Goal: Task Accomplishment & Management: Manage account settings

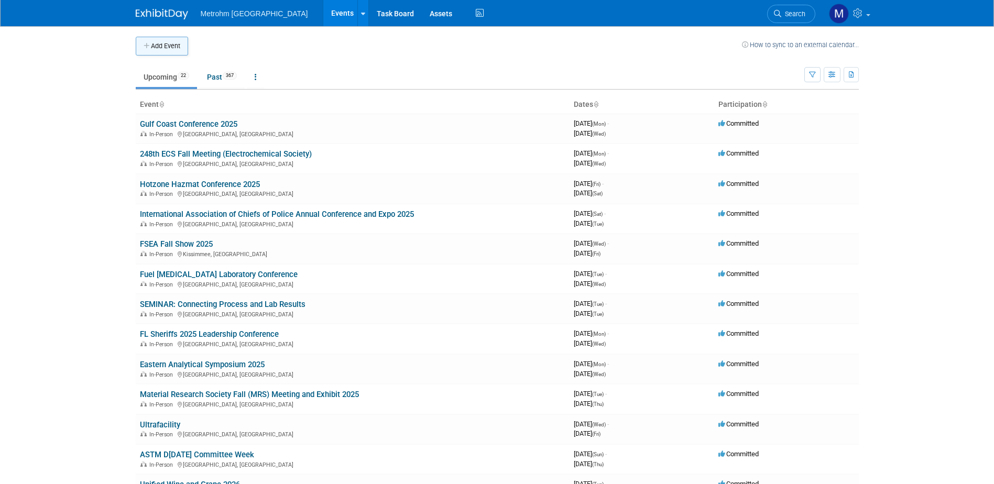
click at [187, 46] on button "Add Event" at bounding box center [162, 46] width 52 height 19
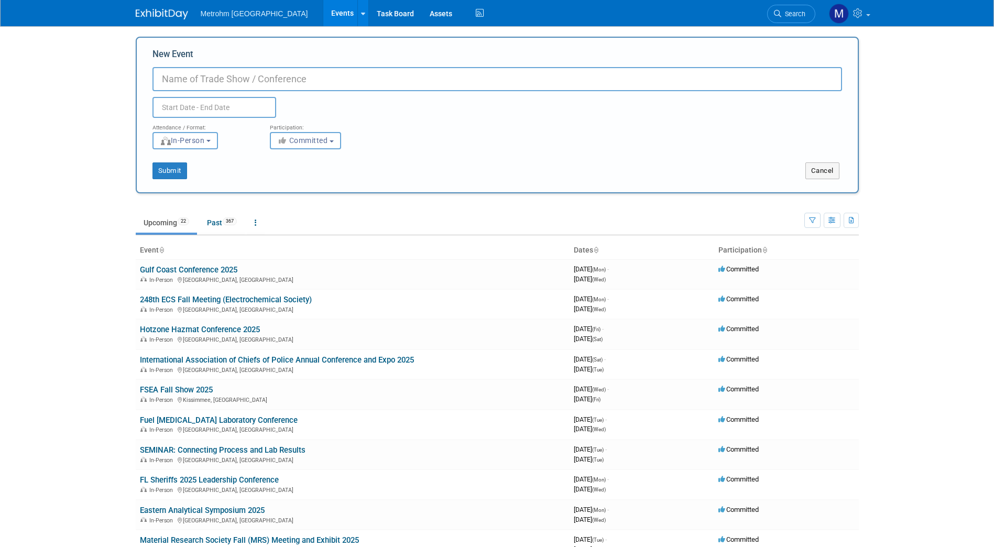
click at [333, 79] on input "New Event" at bounding box center [498, 79] width 690 height 24
type input "Anachem"
click at [263, 107] on input "text" at bounding box center [215, 107] width 124 height 21
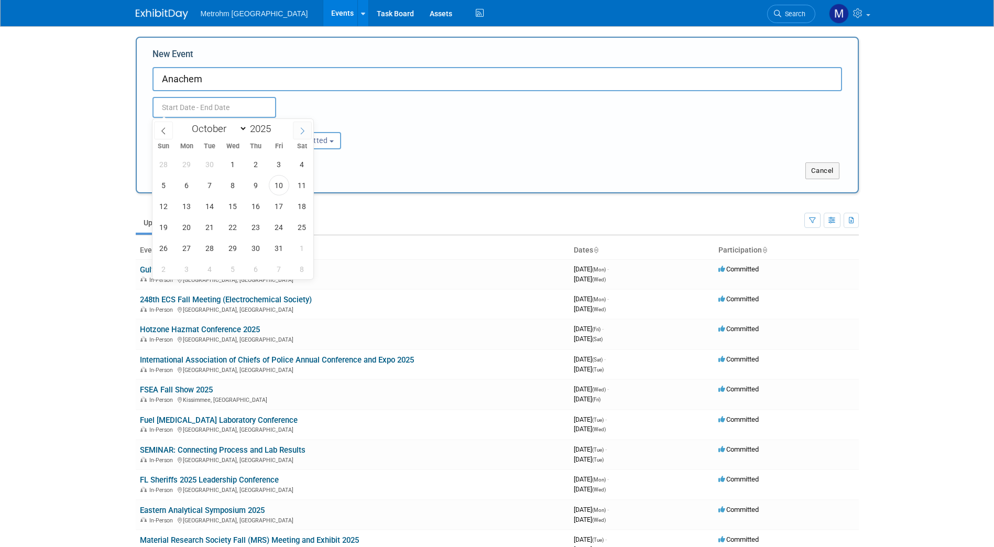
click at [301, 131] on icon at bounding box center [302, 130] width 7 height 7
select select "10"
click at [251, 191] on span "6" at bounding box center [256, 185] width 20 height 20
type input "Nov 6, 2025 to Nov 6, 2025"
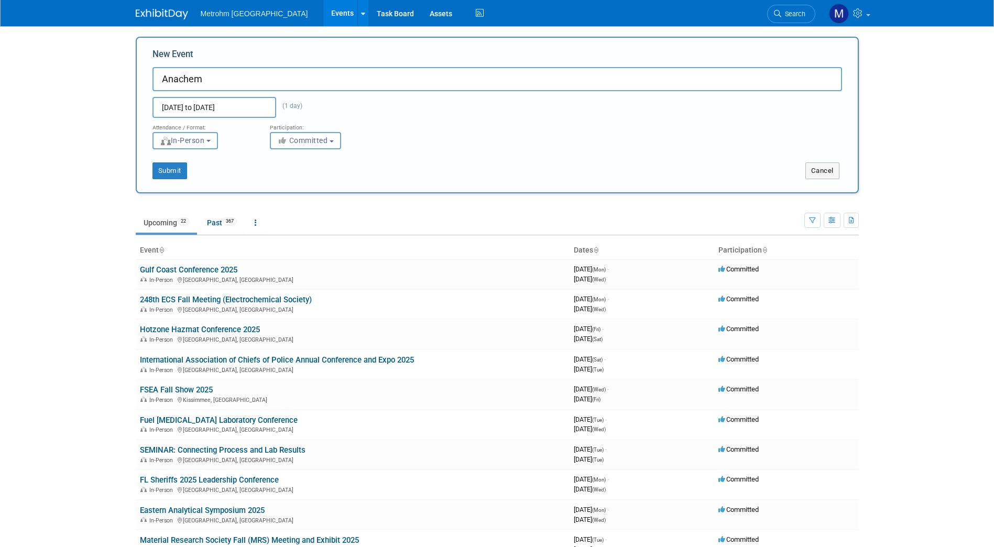
click at [441, 177] on div "Submit Cancel" at bounding box center [497, 170] width 721 height 17
click at [183, 173] on button "Submit" at bounding box center [170, 170] width 35 height 17
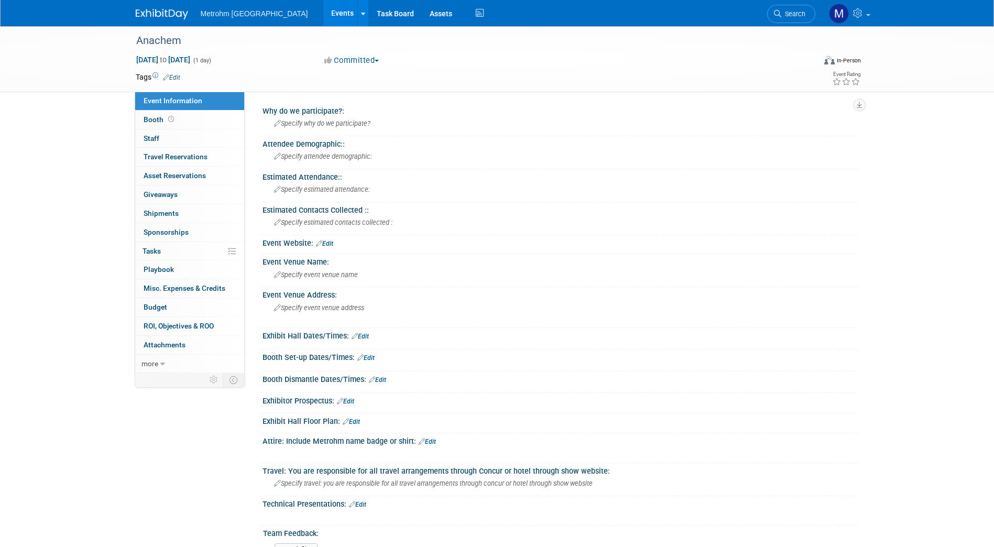
click at [330, 238] on div "Event Website: Edit" at bounding box center [561, 242] width 596 height 14
click at [330, 240] on link "Edit" at bounding box center [324, 243] width 17 height 7
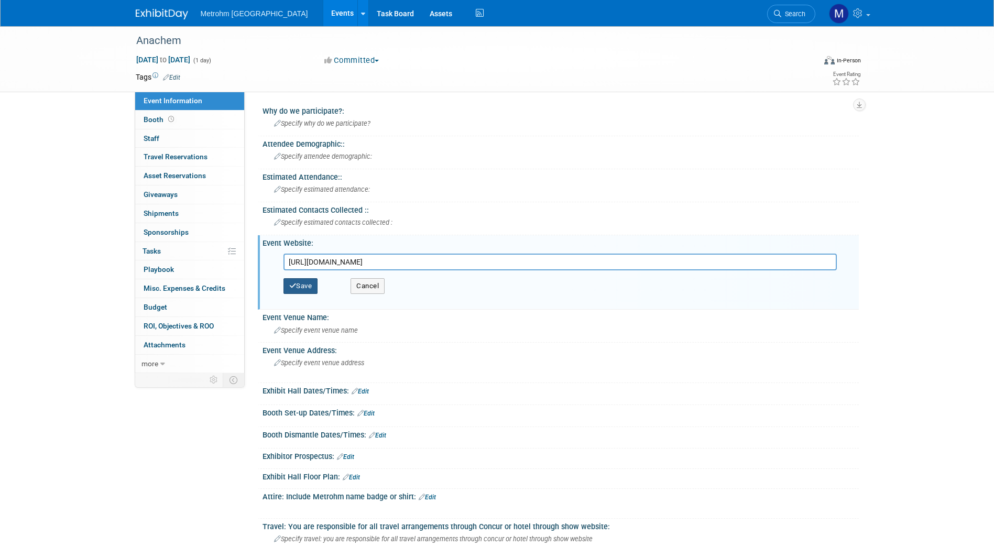
type input "https://www.anachem.org/symposium"
click at [312, 288] on button "Save" at bounding box center [301, 286] width 35 height 16
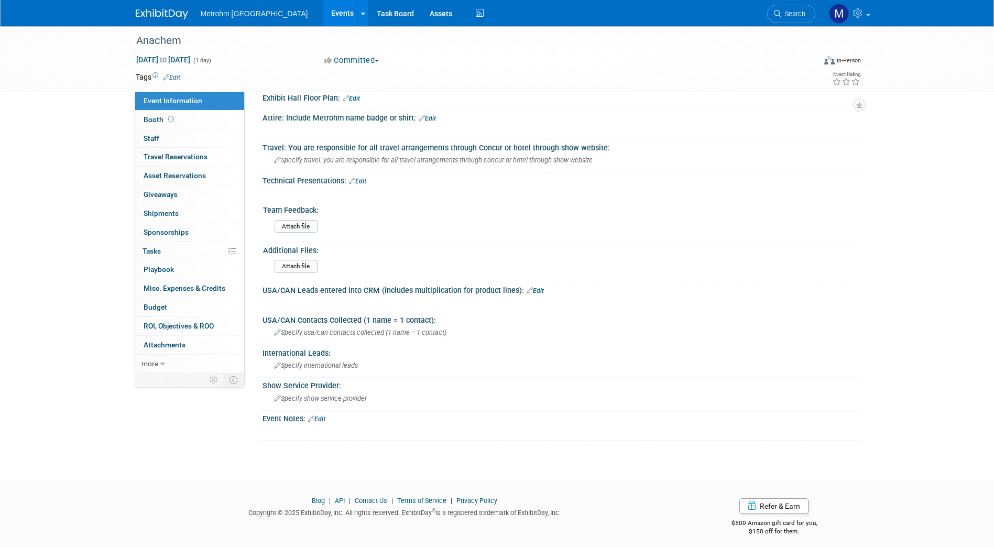
scroll to position [342, 0]
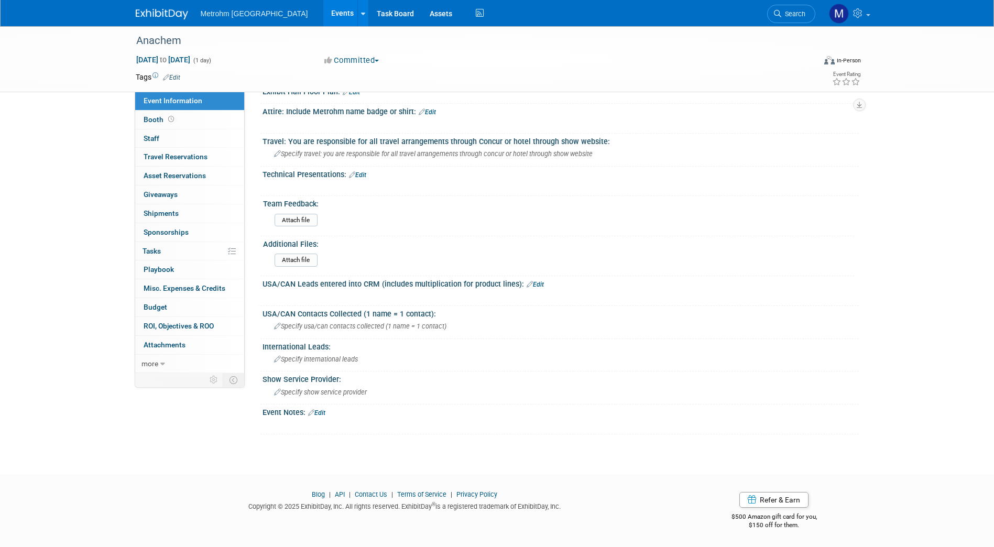
click at [321, 412] on link "Edit" at bounding box center [316, 412] width 17 height 7
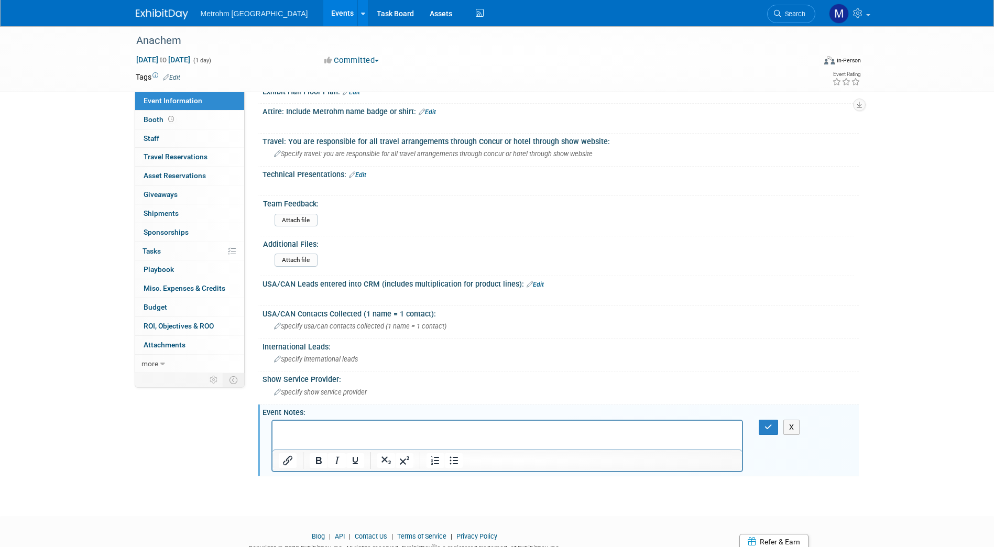
scroll to position [0, 0]
click at [378, 435] on html "Marketing support onlu" at bounding box center [507, 427] width 470 height 15
click at [359, 428] on p "Marketing support onlly" at bounding box center [507, 430] width 458 height 10
drag, startPoint x: 763, startPoint y: 426, endPoint x: 468, endPoint y: 6, distance: 513.2
click at [763, 426] on button "button" at bounding box center [768, 427] width 19 height 15
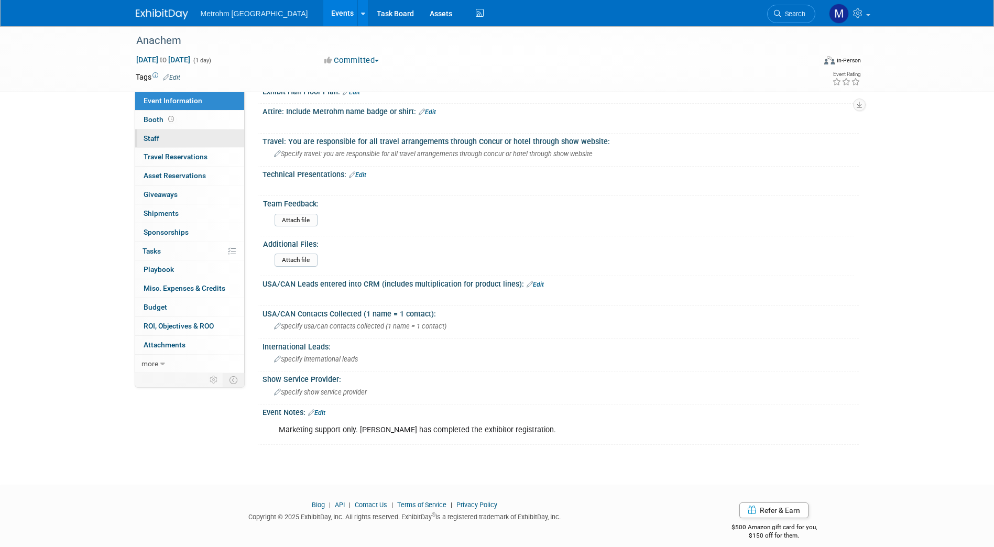
click at [175, 141] on link "0 Staff 0" at bounding box center [189, 138] width 109 height 18
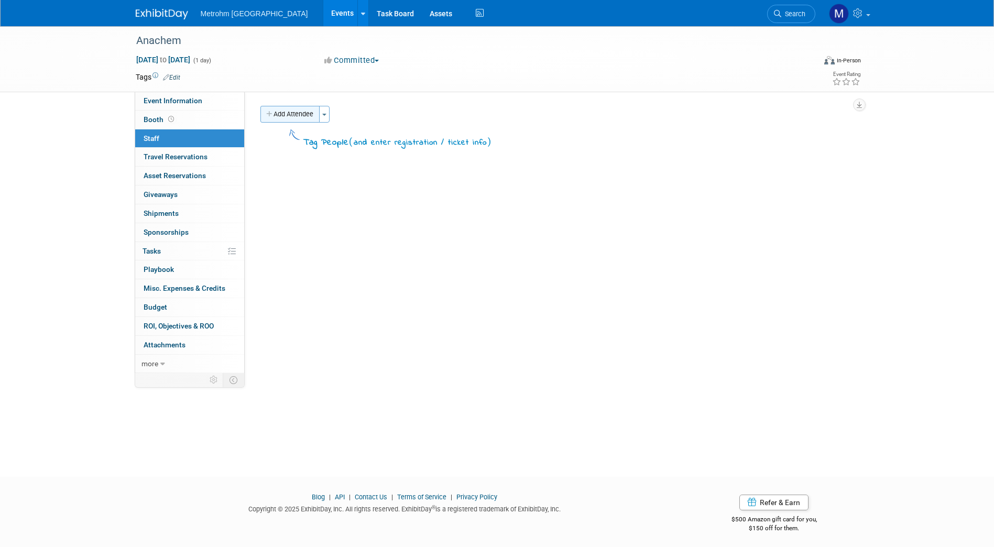
click at [297, 114] on button "Add Attendee" at bounding box center [290, 114] width 59 height 17
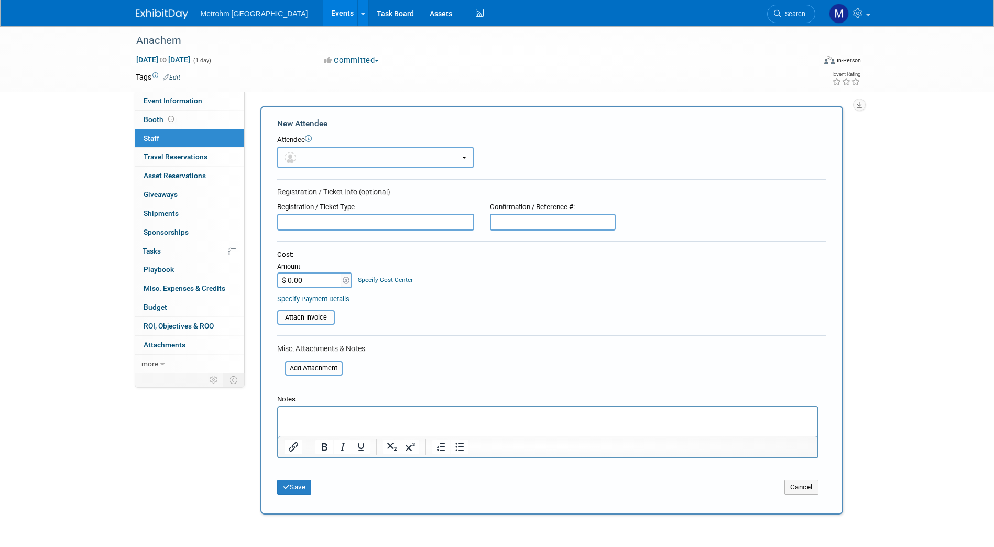
click at [346, 163] on button "button" at bounding box center [375, 157] width 197 height 21
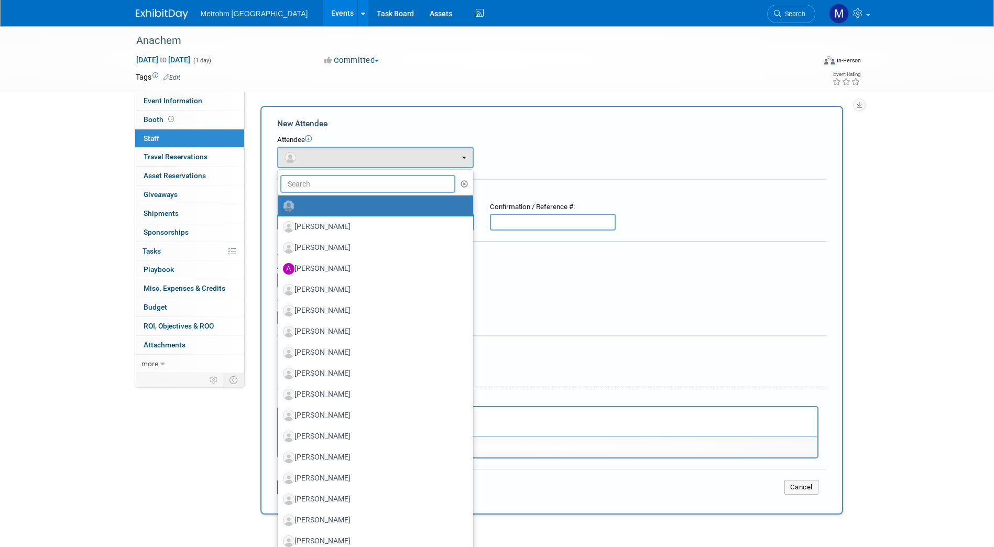
click at [317, 185] on input "text" at bounding box center [368, 184] width 176 height 18
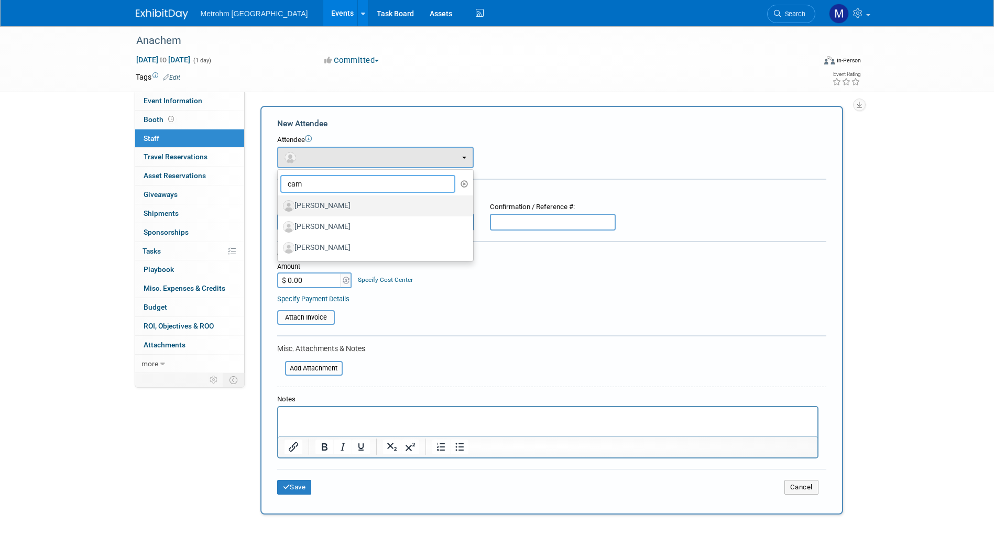
type input "cam"
click at [326, 200] on label "Cameron O'Shea" at bounding box center [373, 206] width 180 height 17
click at [279, 201] on input "Cameron O'Shea" at bounding box center [276, 204] width 7 height 7
select select "0df7c817-173f-4dca-ba4d-2d47c62e9d41"
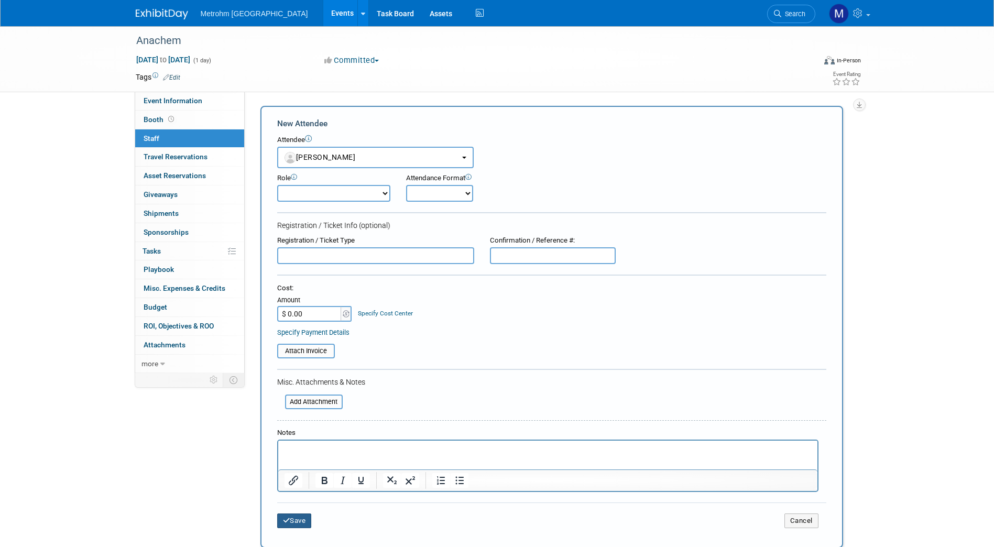
click at [302, 525] on button "Save" at bounding box center [294, 521] width 35 height 15
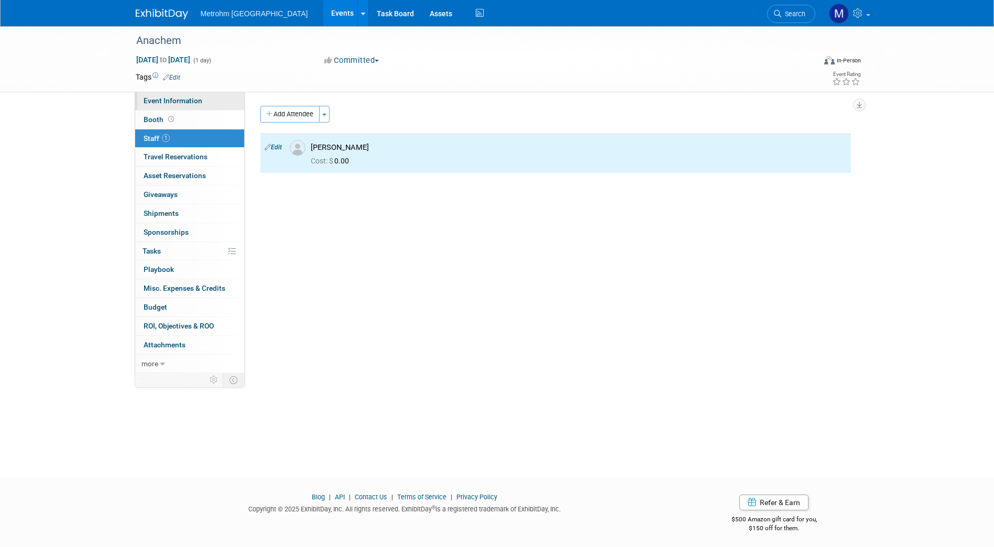
click at [194, 95] on link "Event Information" at bounding box center [189, 101] width 109 height 18
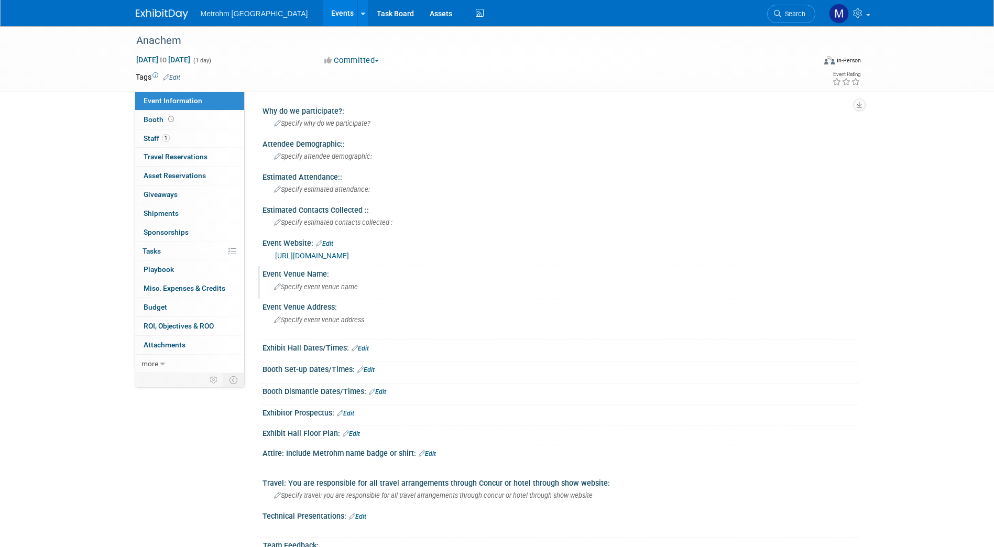
click at [317, 288] on span "Specify event venue name" at bounding box center [316, 287] width 84 height 8
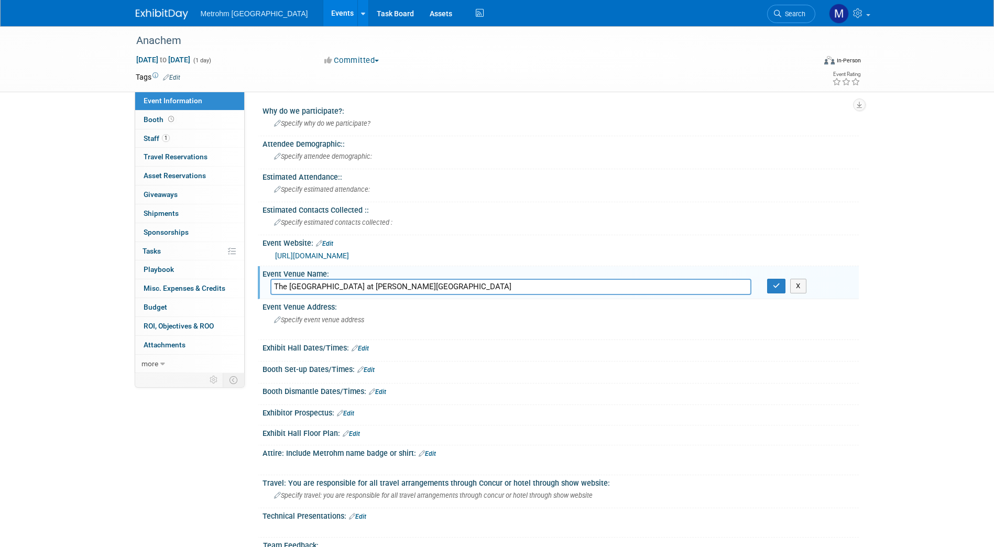
click at [283, 288] on input "The Vistatech Center at Schoolcraft College" at bounding box center [510, 287] width 481 height 16
click at [279, 284] on input "The Vistatech Center at Schoolcraft College" at bounding box center [510, 287] width 481 height 16
type input "The Vistatech Center at Schoolcraft College"
click at [774, 288] on icon "button" at bounding box center [776, 286] width 7 height 7
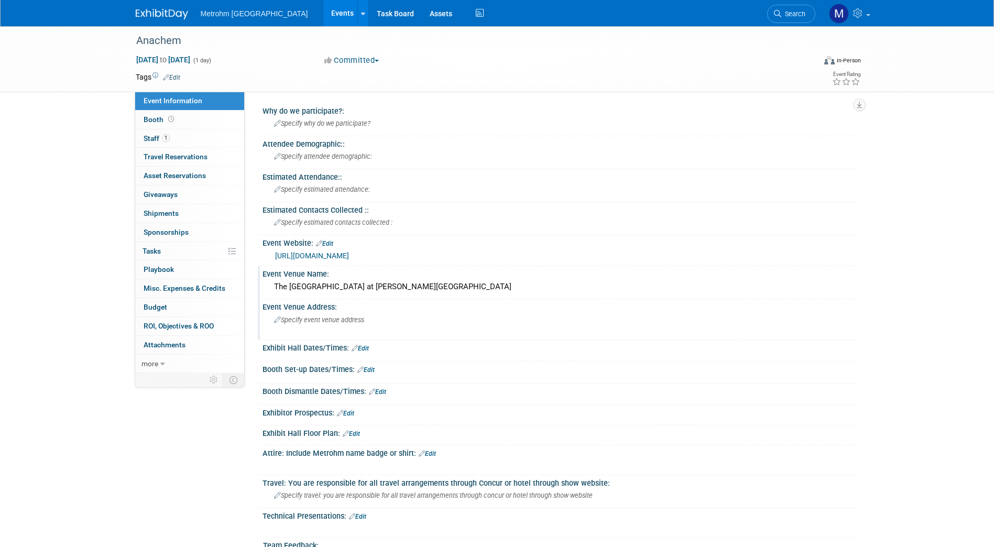
click at [323, 320] on span "Specify event venue address" at bounding box center [319, 320] width 90 height 8
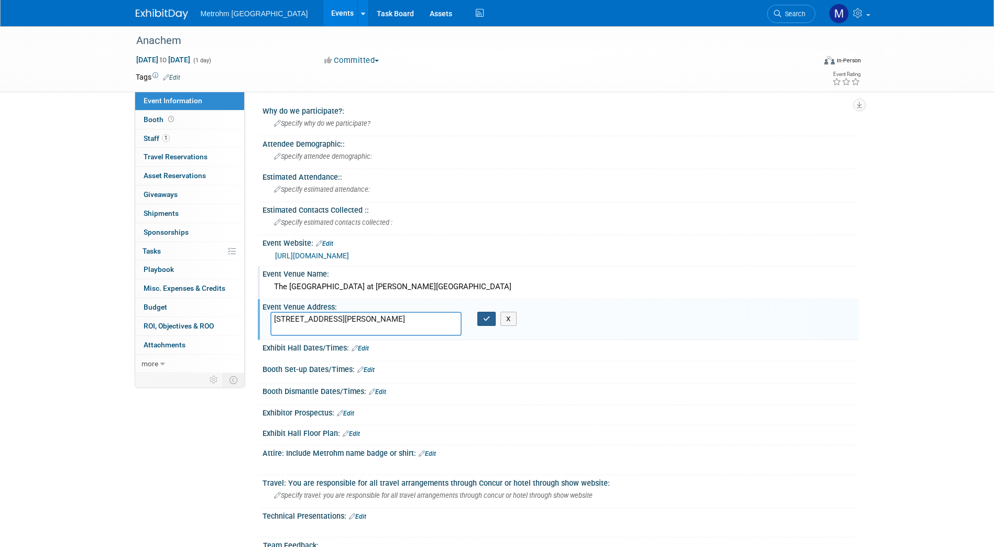
type textarea "18600 Haggerty Rd, Livonia, MI 48152"
click at [478, 326] on button "button" at bounding box center [487, 319] width 19 height 15
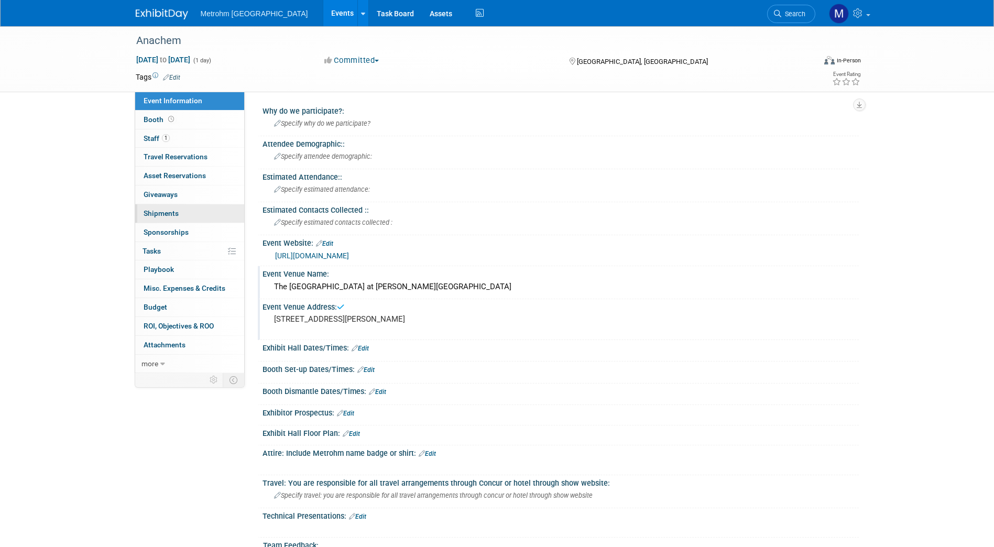
click at [175, 211] on span "Shipments 0" at bounding box center [161, 213] width 35 height 8
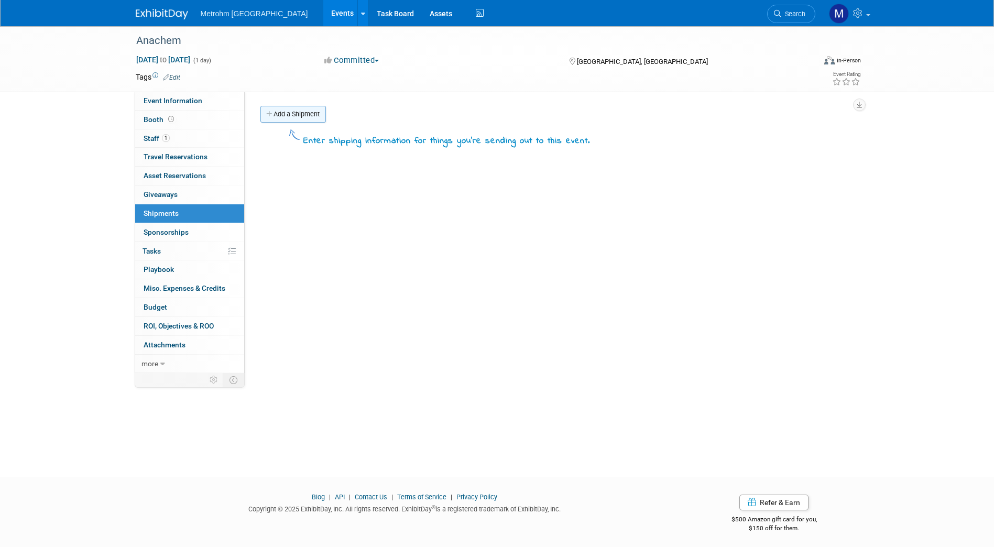
click at [311, 115] on link "Add a Shipment" at bounding box center [294, 114] width 66 height 17
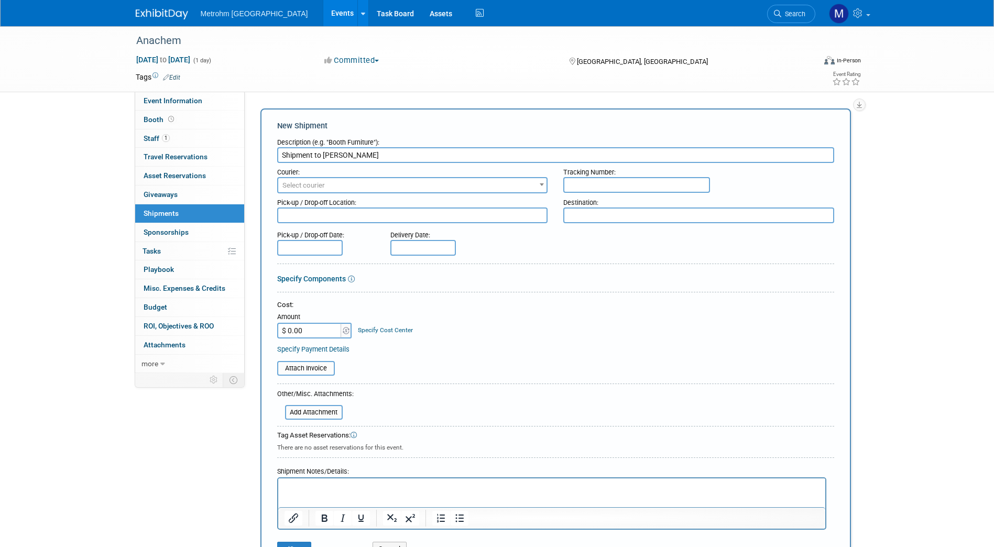
type input "Shipment to Cameron"
click at [592, 213] on textarea at bounding box center [698, 216] width 271 height 16
paste textarea "18600 Haggerty Rd, Livonia, MI 48152"
click at [569, 216] on textarea "18600 Haggerty Rd, Livonia, MI 48152" at bounding box center [698, 216] width 271 height 16
type textarea "18600 Haggerty Rd, Livonia, MI 48152"
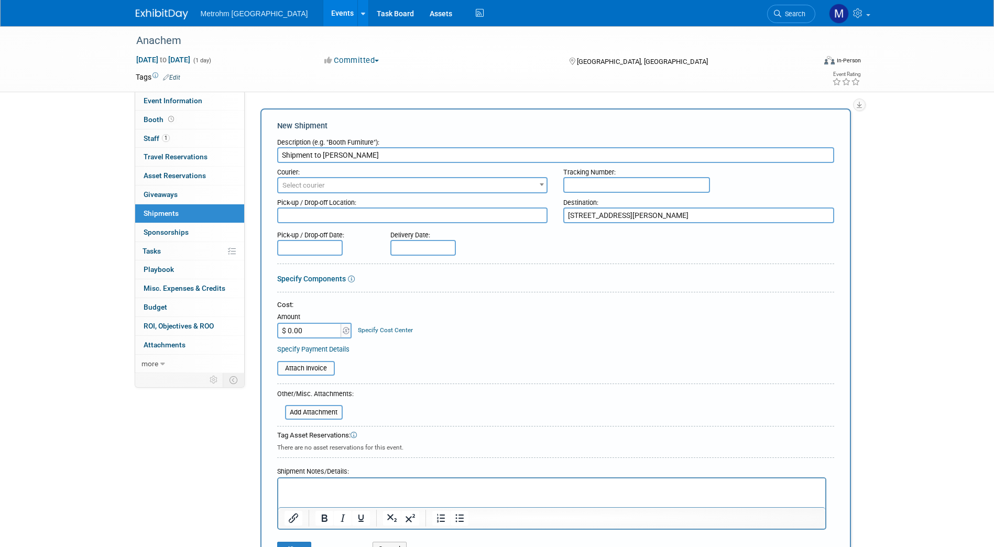
click at [586, 220] on textarea "18600 Haggerty Rd, Livonia, MI 48152" at bounding box center [698, 216] width 271 height 16
click at [587, 220] on textarea "18600 Haggerty Rd, Livonia, MI 48152" at bounding box center [698, 216] width 271 height 16
paste textarea
click at [681, 212] on textarea at bounding box center [698, 216] width 271 height 16
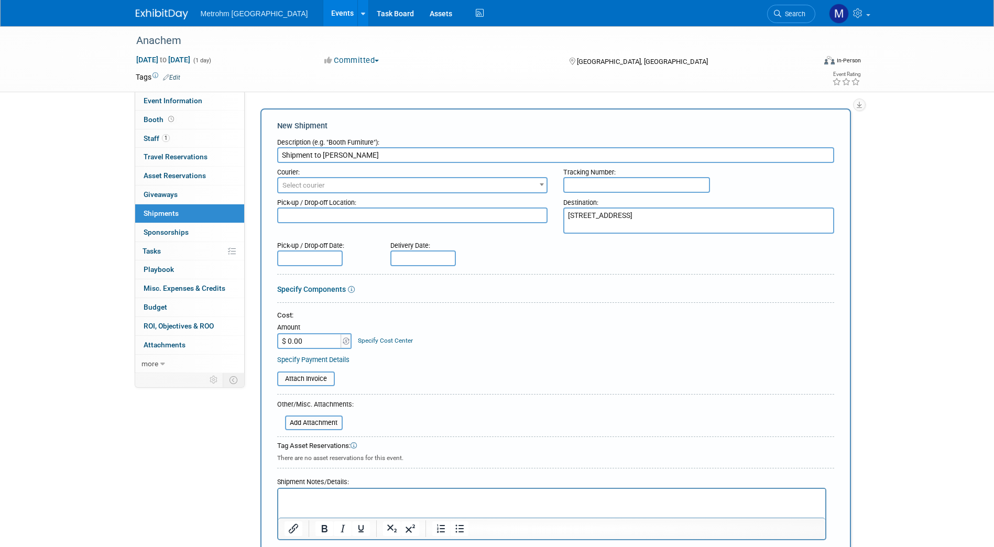
click at [571, 213] on textarea "721 S Evergreen St. Plymouth, MI 48170" at bounding box center [698, 221] width 271 height 26
click at [569, 213] on textarea "721 S Evergreen St. Plymouth, MI 48170" at bounding box center [698, 221] width 271 height 26
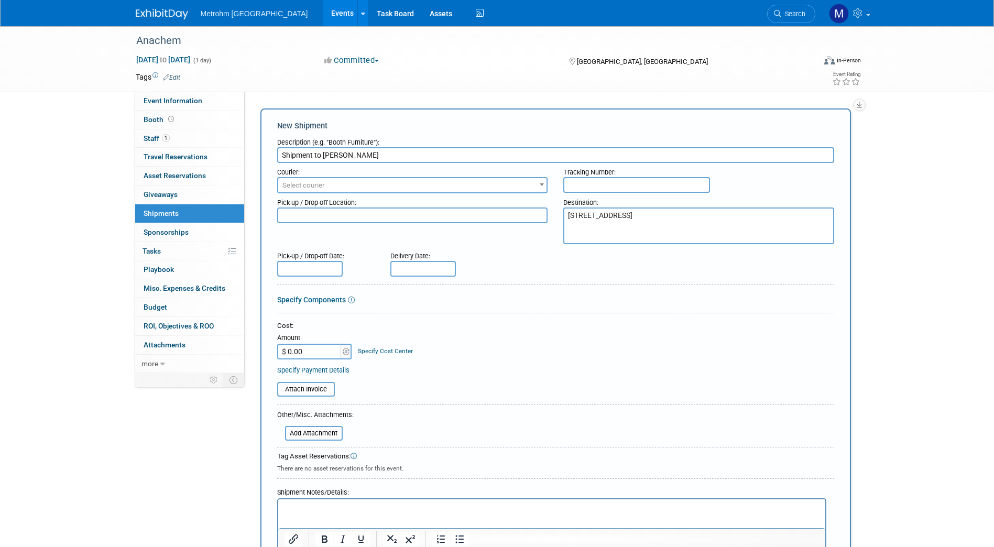
click at [598, 211] on textarea "721 S Evergreen St. Plymouth, MI 48170" at bounding box center [698, 226] width 271 height 37
type textarea "Cameron O'Shea 721 S Evergreen St. Plymouth, MI 48170"
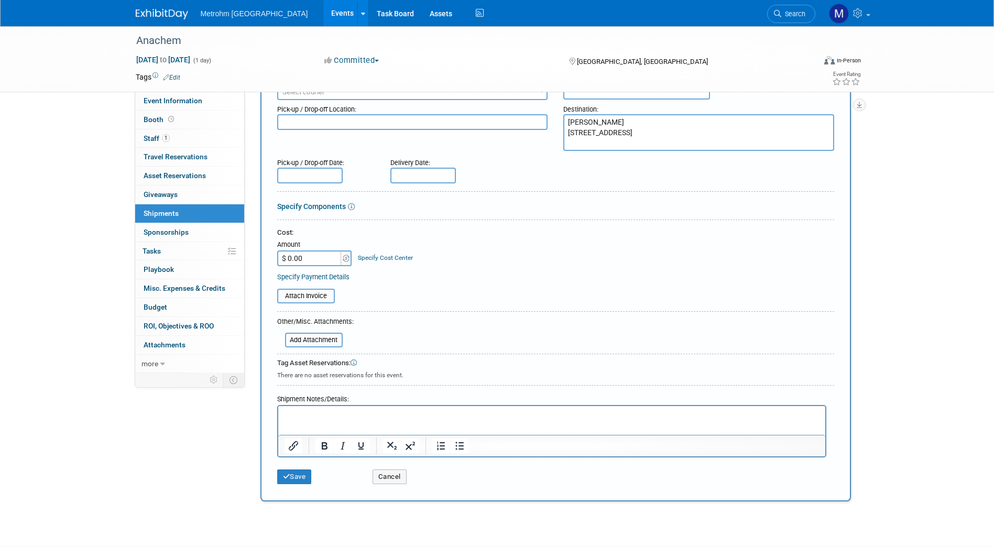
scroll to position [112, 0]
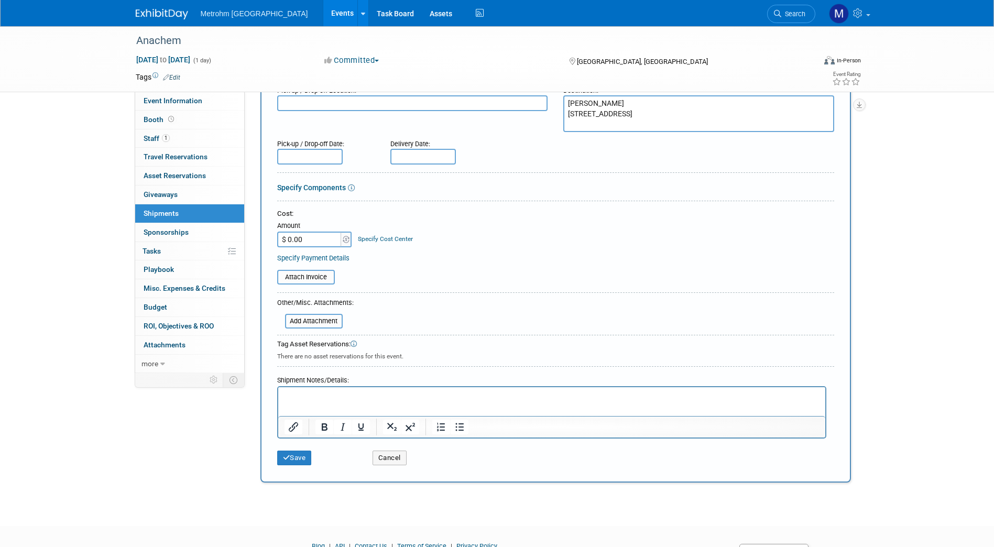
click at [421, 398] on p "Rich Text Area. Press ALT-0 for help." at bounding box center [551, 397] width 535 height 10
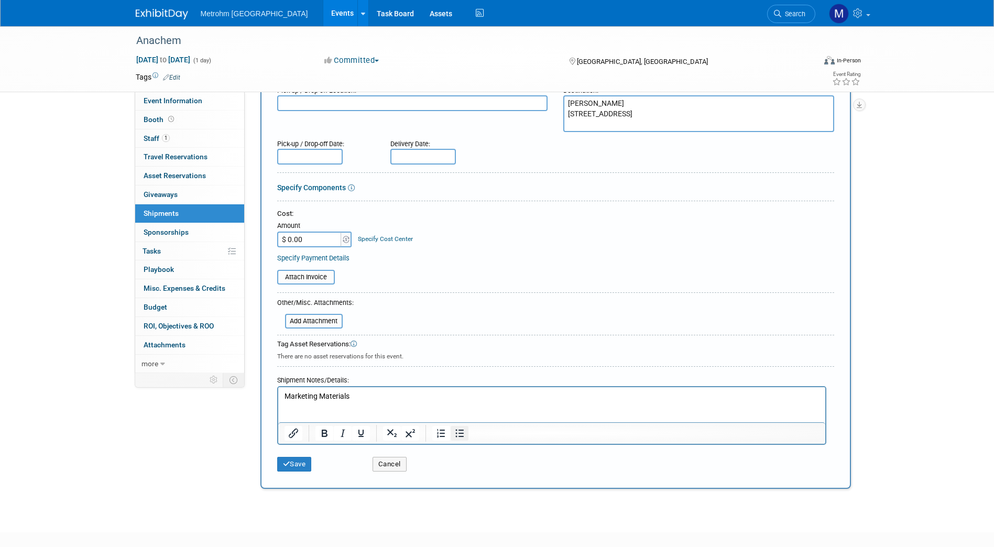
click at [457, 437] on icon "Bullet list" at bounding box center [459, 434] width 8 height 8
click at [352, 406] on p "Rich Text Area. Press ALT-0 for help." at bounding box center [551, 407] width 535 height 10
click at [352, 416] on li "Rich Text Area. Press ALT-0 for help." at bounding box center [562, 417] width 514 height 10
click at [341, 414] on li "table cover, pull up general banner, and some promos." at bounding box center [562, 417] width 514 height 10
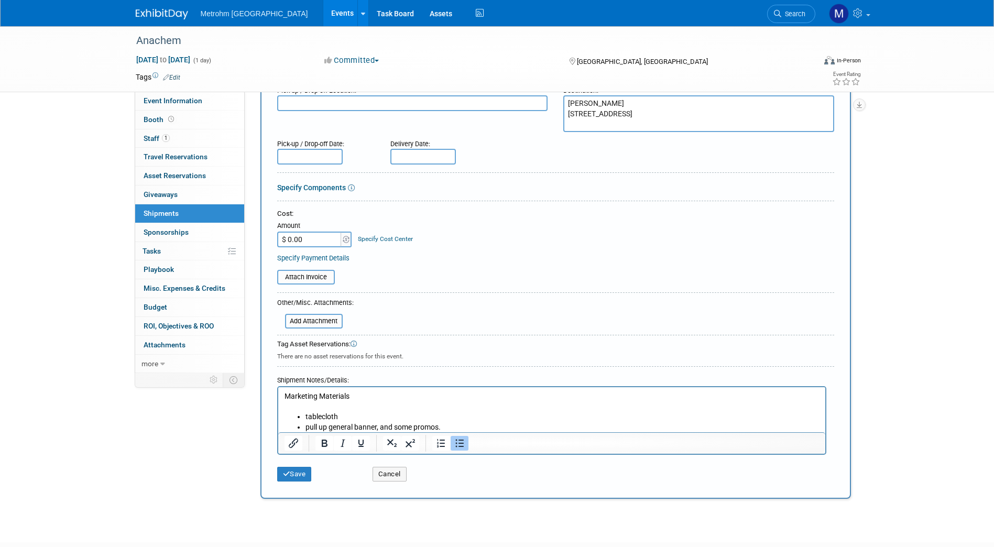
click at [333, 428] on li "pull up general banner, and some promos." at bounding box center [562, 427] width 514 height 10
click at [333, 428] on li "General banner, and some promos." at bounding box center [562, 427] width 514 height 10
click at [414, 425] on li "General pull up banner, and some promos." at bounding box center [562, 427] width 514 height 10
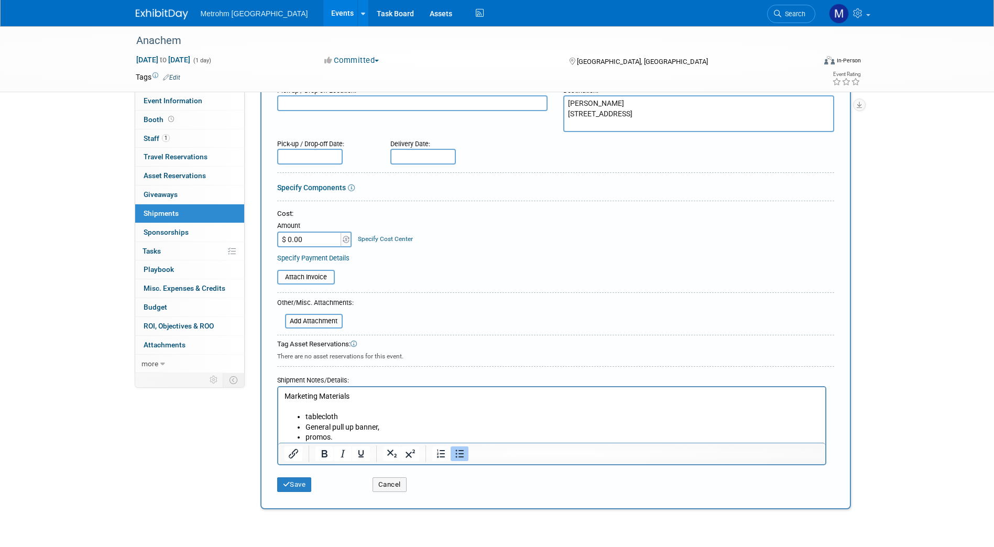
click at [385, 438] on li "promos." at bounding box center [562, 437] width 514 height 10
click at [388, 426] on li "General pull up banner," at bounding box center [562, 427] width 514 height 10
click at [343, 441] on li "promos." at bounding box center [562, 437] width 514 height 10
click at [308, 437] on li "promos." at bounding box center [562, 437] width 514 height 10
click at [357, 431] on li "General pull up banner" at bounding box center [562, 427] width 514 height 10
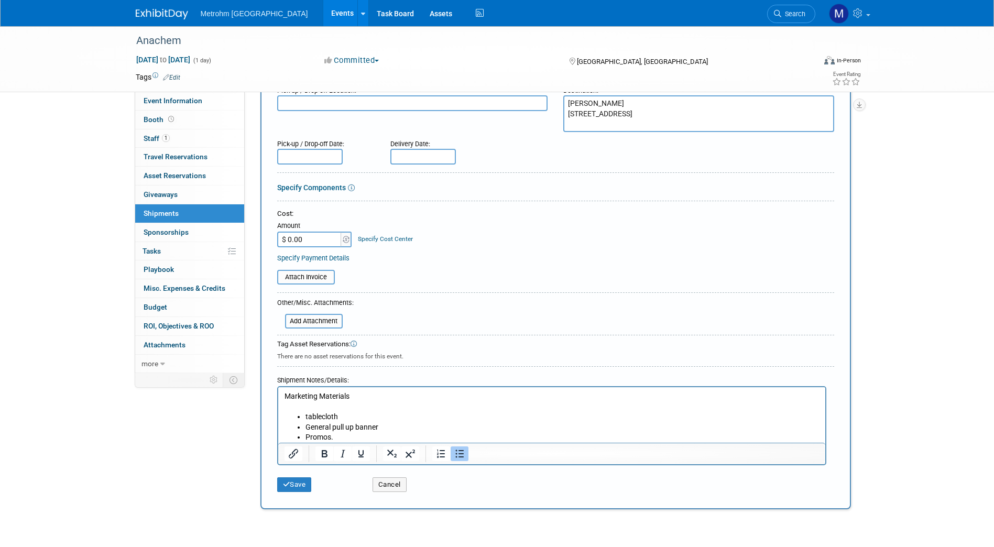
click at [341, 436] on li "Promos." at bounding box center [562, 437] width 514 height 10
click at [307, 415] on li "tablecloth" at bounding box center [562, 417] width 514 height 10
click at [409, 421] on li "Tablecloth" at bounding box center [562, 417] width 514 height 10
click at [413, 432] on li "General pull up banner" at bounding box center [562, 427] width 514 height 10
click at [403, 430] on li "General pull up banner" at bounding box center [562, 427] width 514 height 10
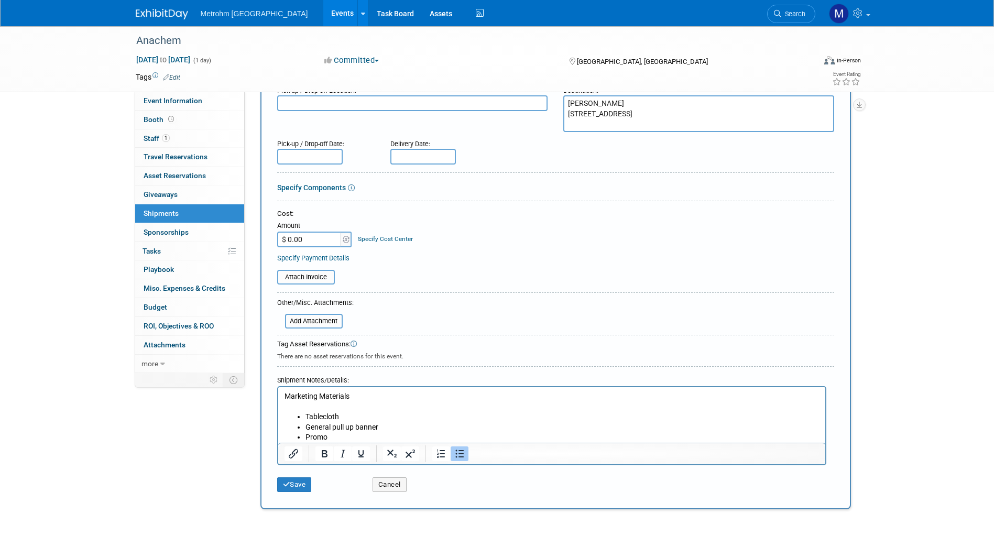
click at [405, 439] on li "Promo" at bounding box center [562, 437] width 514 height 10
click at [398, 432] on li "Promo" at bounding box center [562, 437] width 514 height 10
click at [396, 428] on li "General pull up banner" at bounding box center [562, 427] width 514 height 10
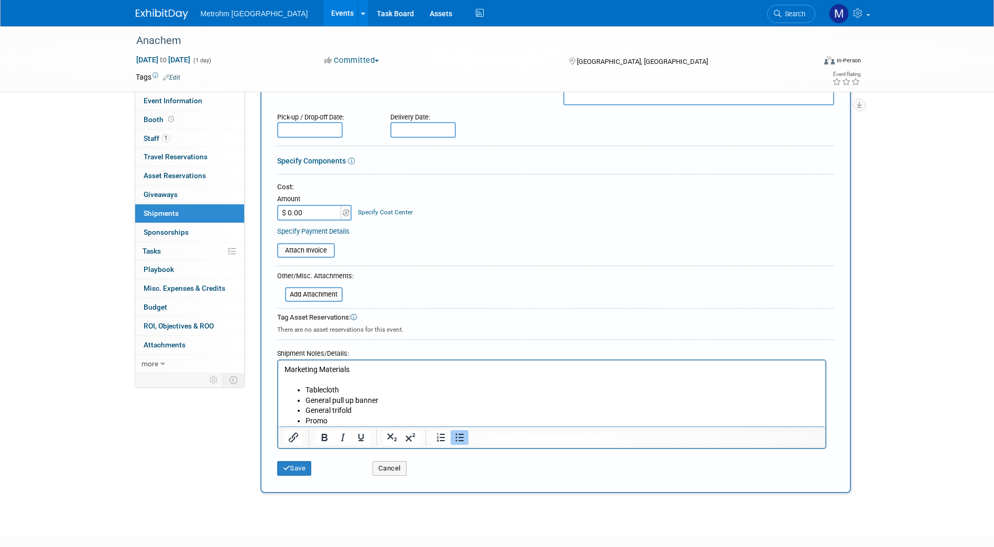
scroll to position [165, 0]
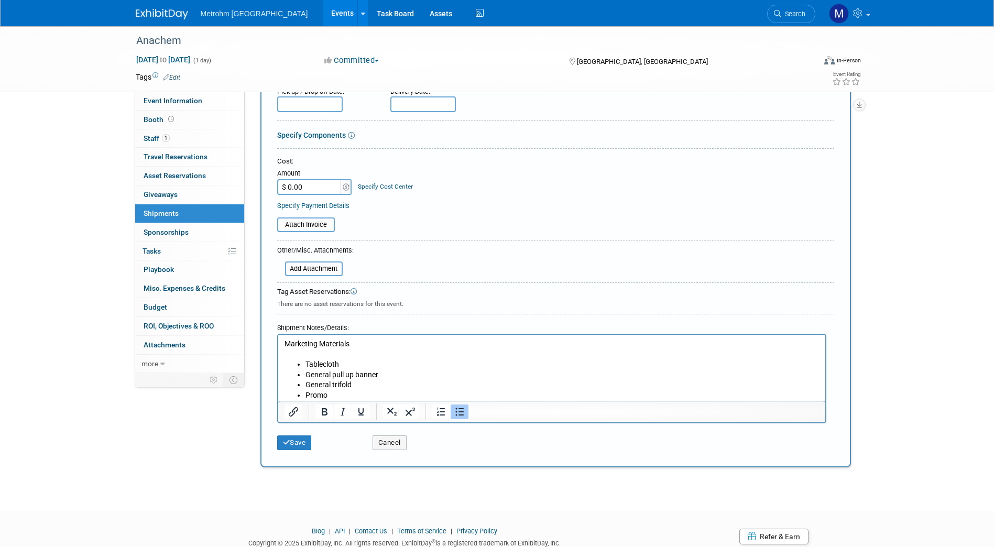
click at [358, 396] on li "Promo" at bounding box center [562, 395] width 514 height 10
click at [310, 444] on button "Save" at bounding box center [294, 443] width 35 height 15
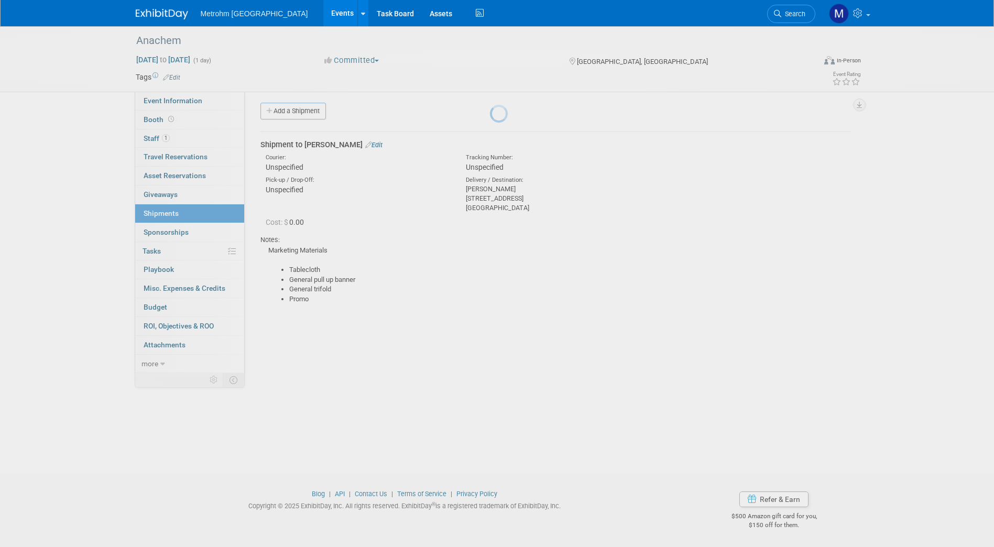
scroll to position [3, 0]
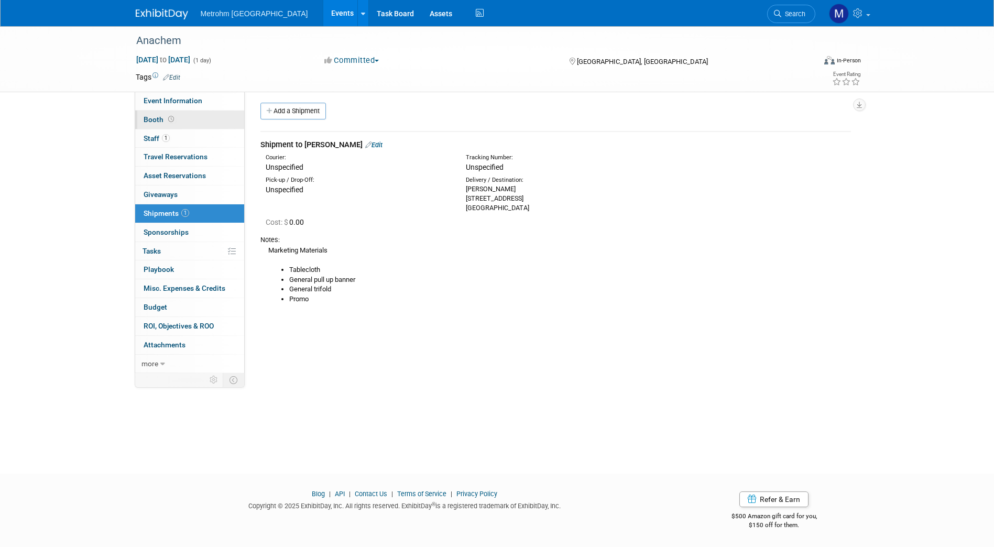
click at [184, 111] on link "Booth" at bounding box center [189, 120] width 109 height 18
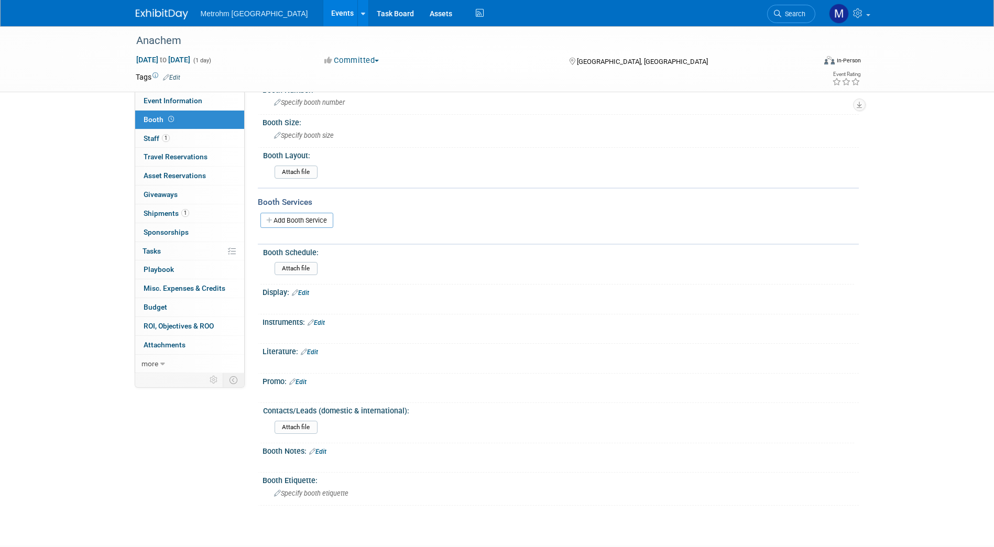
scroll to position [135, 0]
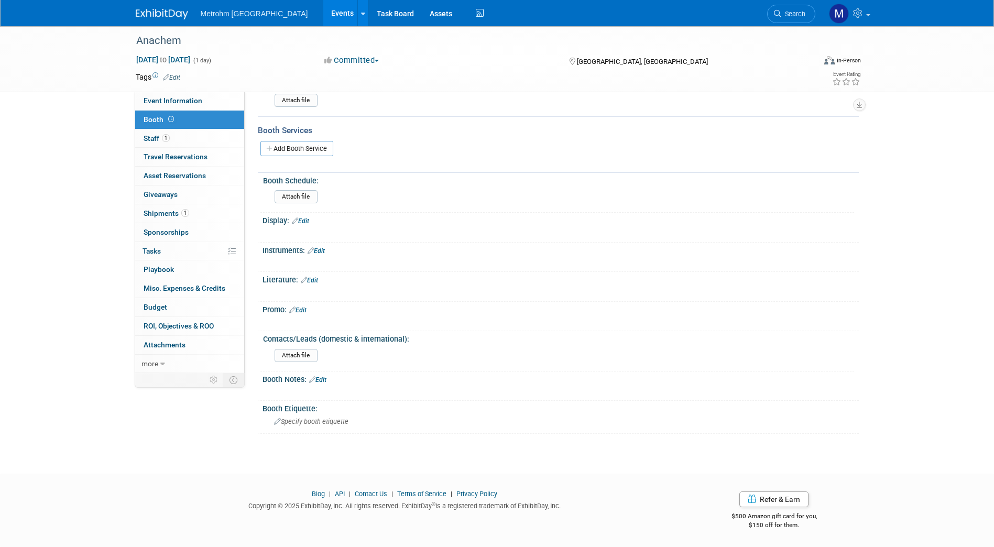
click at [322, 248] on link "Edit" at bounding box center [316, 250] width 17 height 7
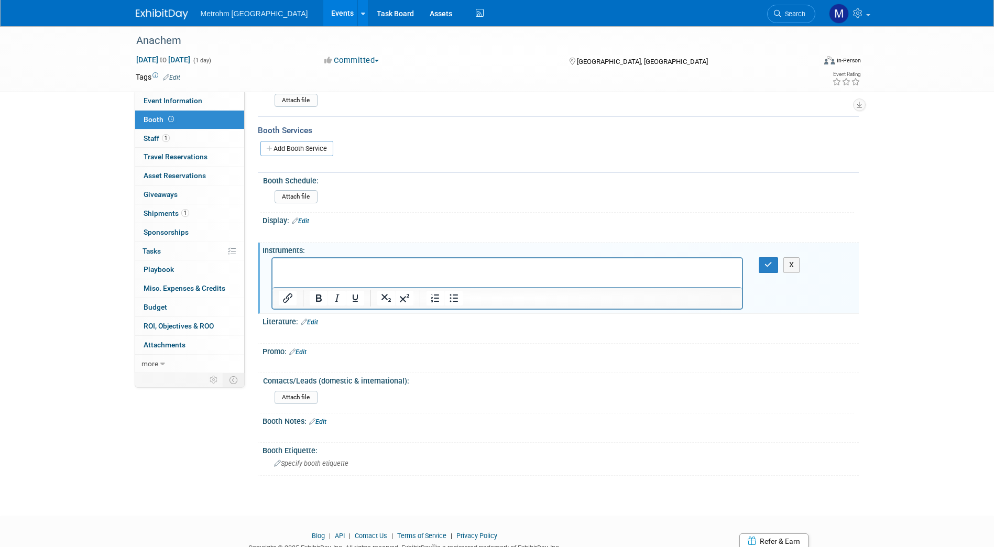
scroll to position [0, 0]
click at [337, 266] on p "Rich Text Area. Press ALT-0 for help." at bounding box center [507, 268] width 458 height 10
click at [758, 267] on div "X" at bounding box center [775, 264] width 48 height 15
click at [764, 264] on button "button" at bounding box center [768, 264] width 19 height 15
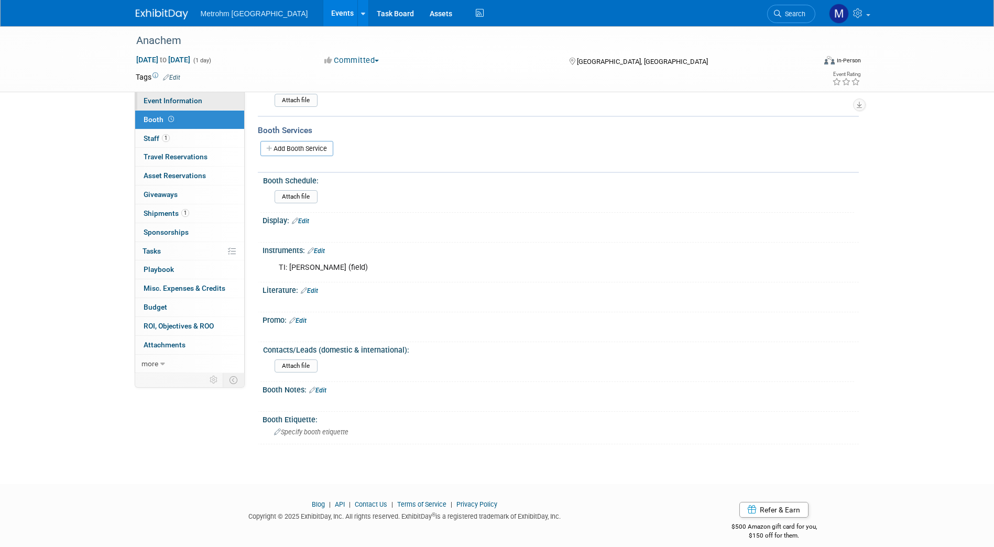
click at [185, 105] on link "Event Information" at bounding box center [189, 101] width 109 height 18
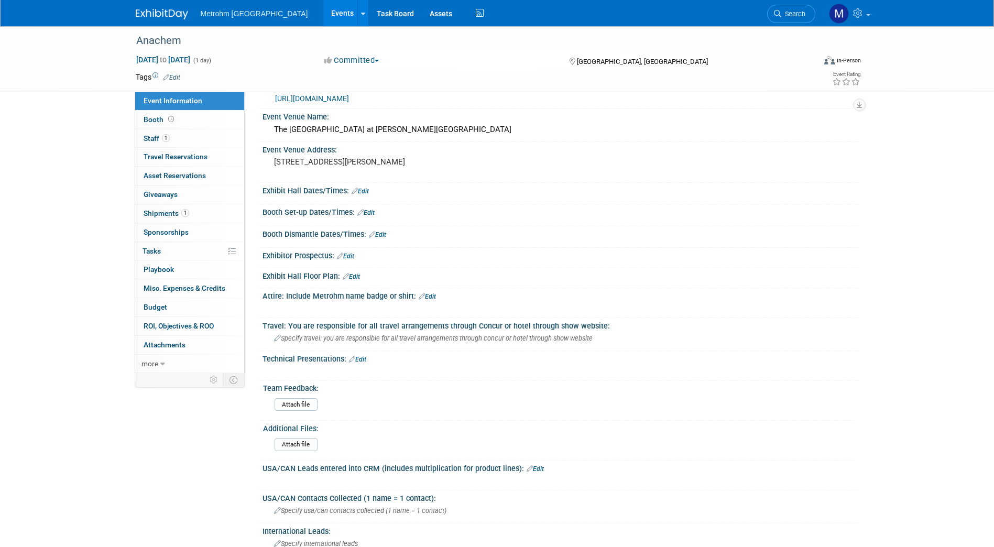
scroll to position [353, 0]
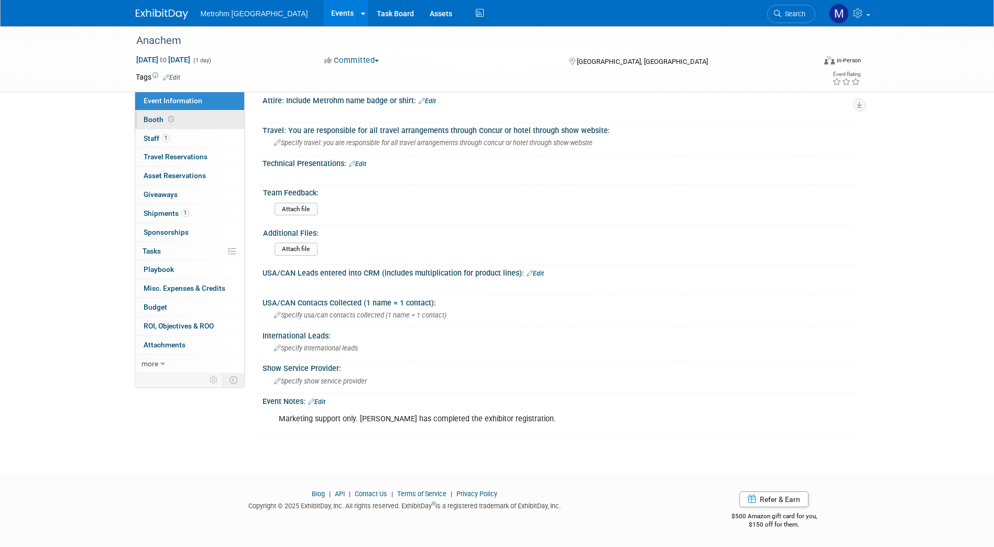
click at [187, 122] on link "Booth" at bounding box center [189, 120] width 109 height 18
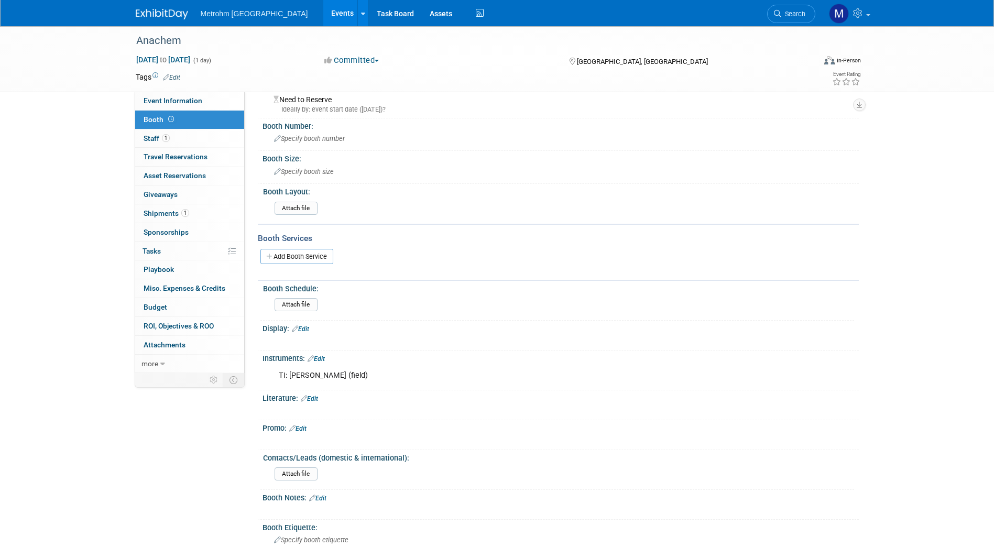
scroll to position [0, 0]
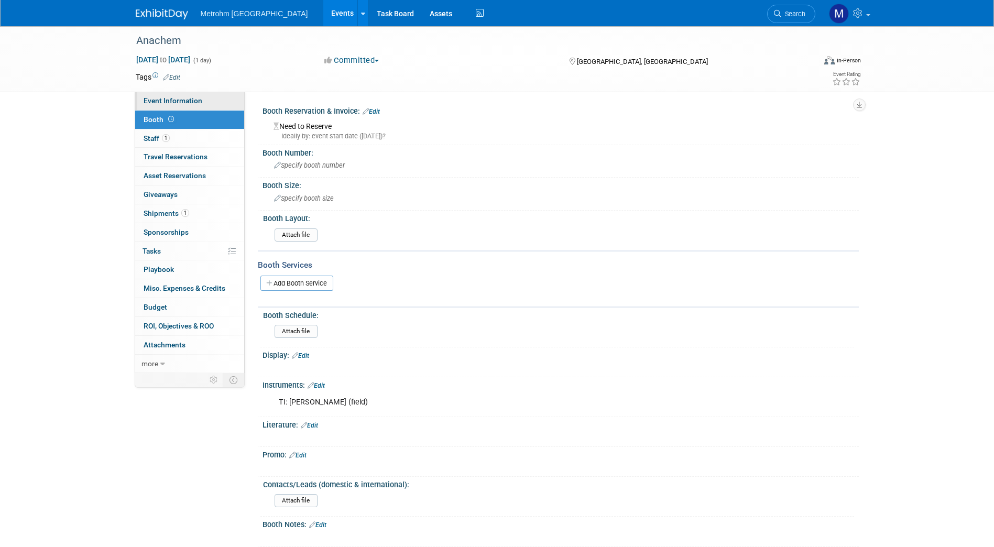
click at [166, 94] on link "Event Information" at bounding box center [189, 101] width 109 height 18
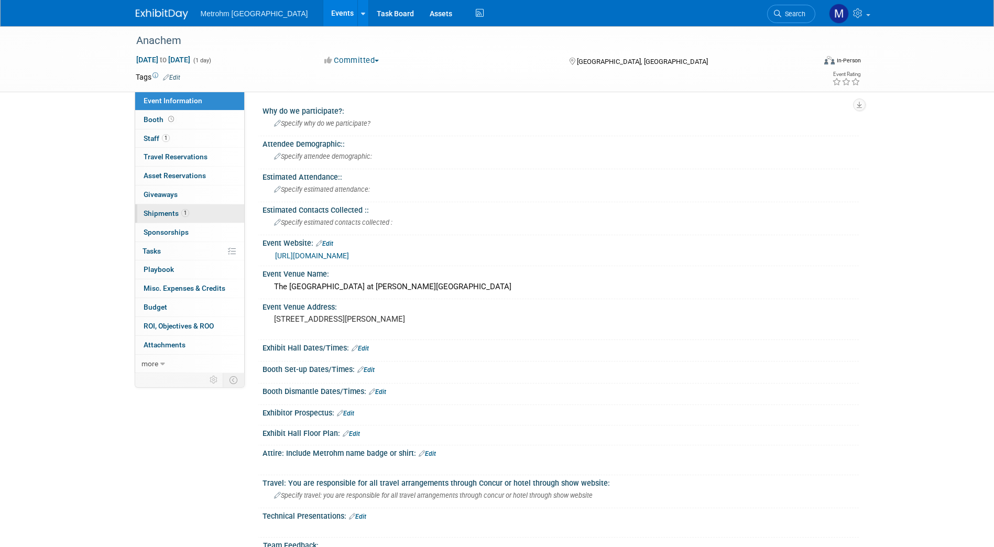
click at [211, 213] on link "1 Shipments 1" at bounding box center [189, 213] width 109 height 18
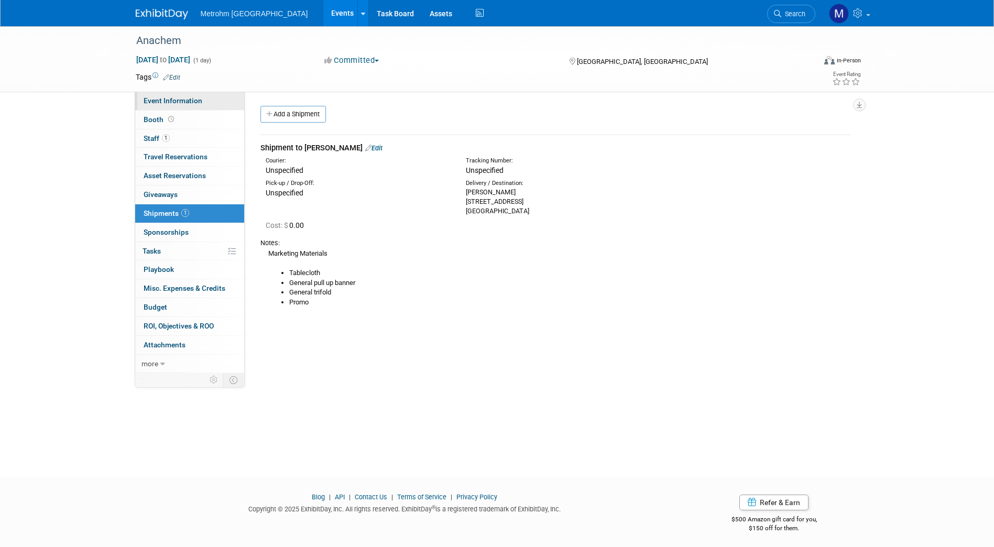
click at [163, 104] on span "Event Information" at bounding box center [173, 100] width 59 height 8
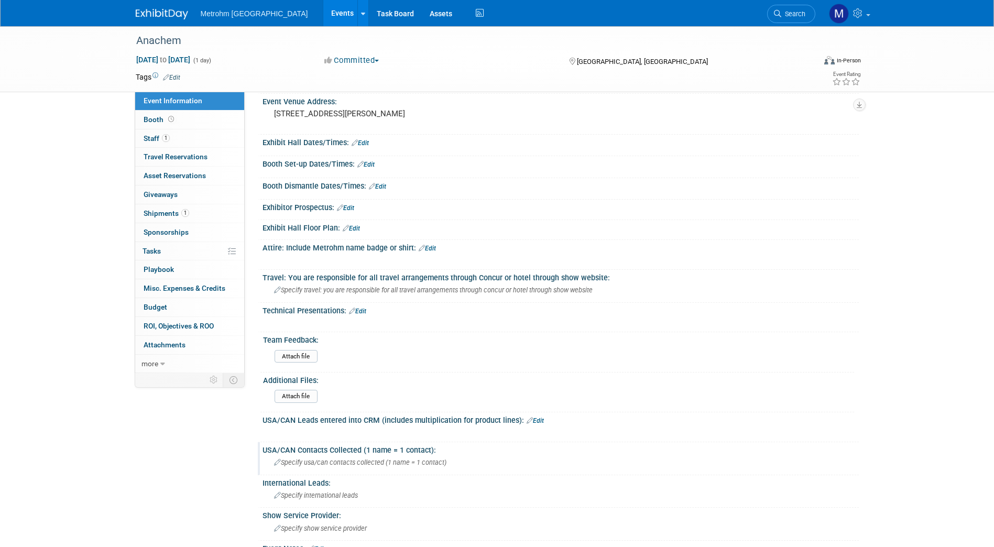
scroll to position [210, 0]
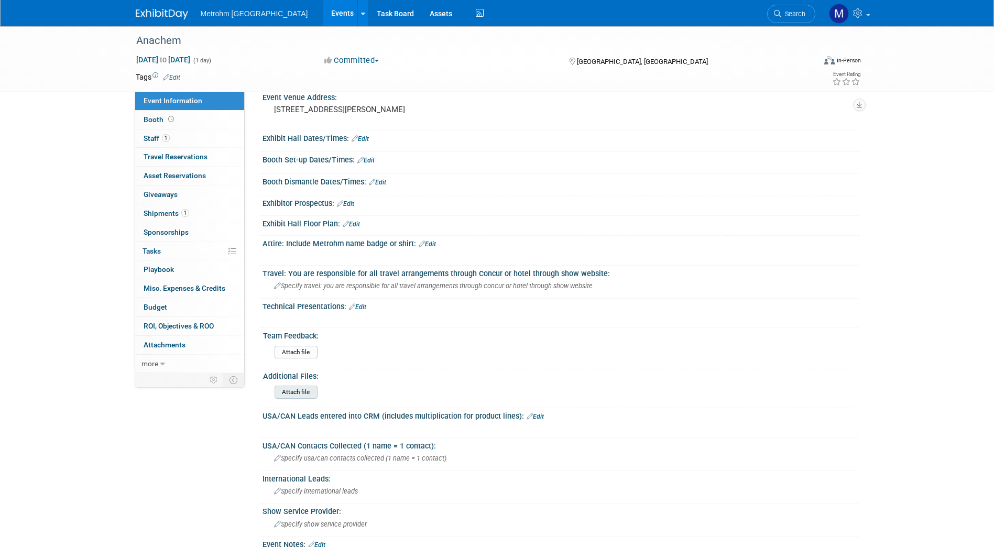
click at [306, 398] on input "file" at bounding box center [246, 392] width 143 height 12
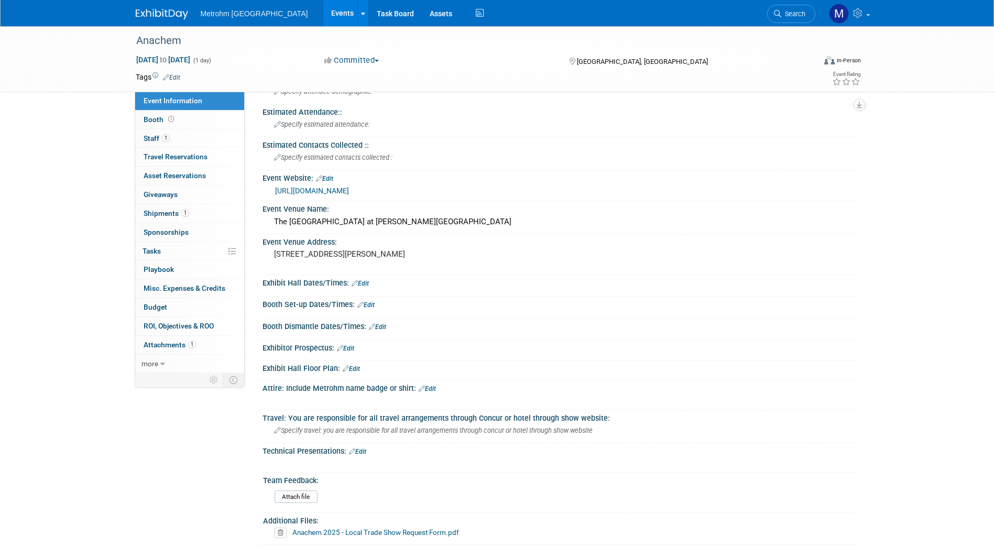
scroll to position [0, 0]
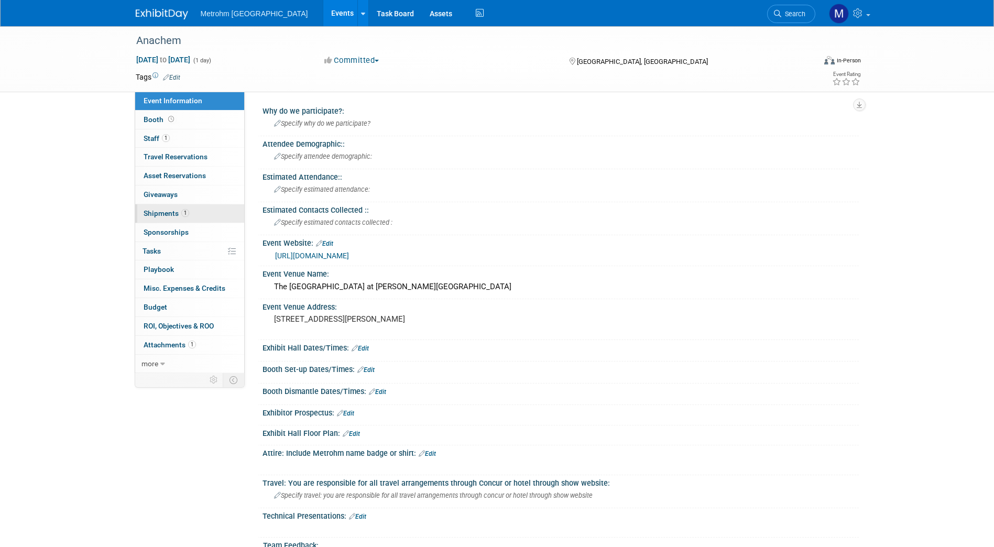
click at [173, 209] on span "Shipments 1" at bounding box center [167, 213] width 46 height 8
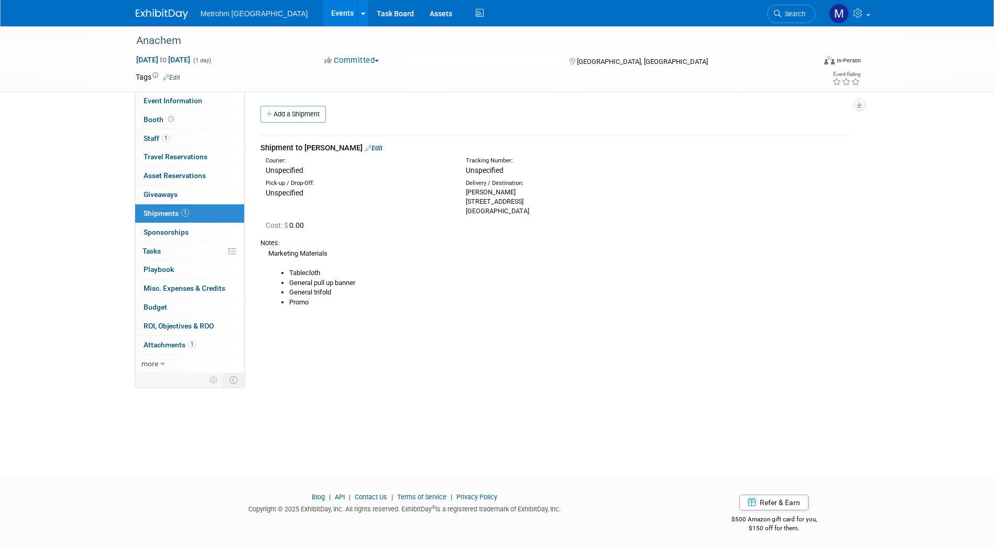
click at [153, 23] on div "Metrohm USA Events Add Event Bulk Upload Events Shareable Event Boards Recently…" at bounding box center [497, 13] width 723 height 26
click at [154, 18] on img at bounding box center [162, 14] width 52 height 10
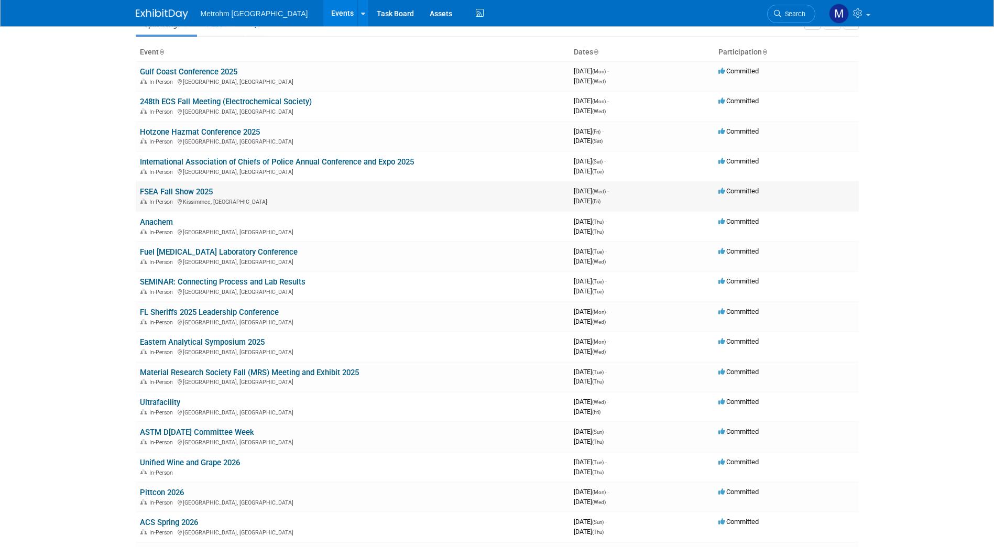
scroll to position [105, 0]
